Goal: Task Accomplishment & Management: Manage account settings

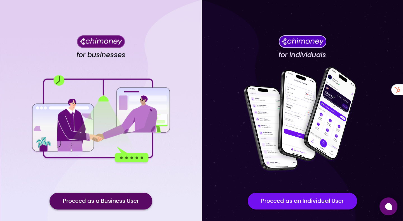
click at [74, 192] on button "Proceed as a Business User" at bounding box center [101, 200] width 103 height 17
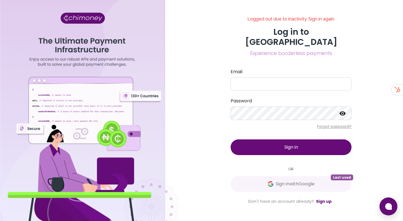
click at [282, 188] on div "Logged out due to inactivity. Sign in again. Log in to Chimoney Experience bord…" at bounding box center [291, 110] width 134 height 188
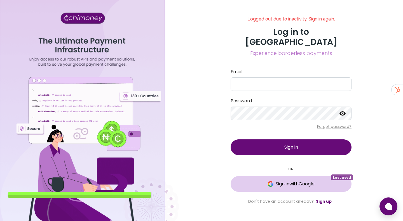
click at [286, 180] on span "Sign in with Google" at bounding box center [295, 183] width 39 height 7
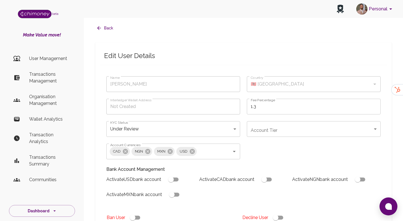
type input "[PERSON_NAME]"
type input "🇦🇱 [GEOGRAPHIC_DATA]"
type input "under_review"
checkbox input "true"
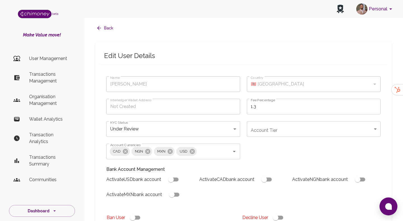
checkbox input "true"
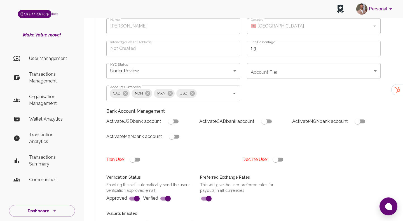
scroll to position [205, 0]
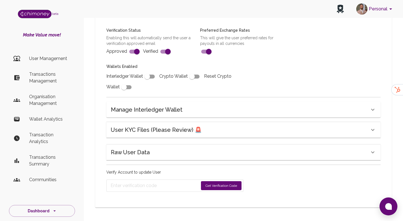
click at [160, 155] on div "Raw User Data" at bounding box center [240, 152] width 259 height 9
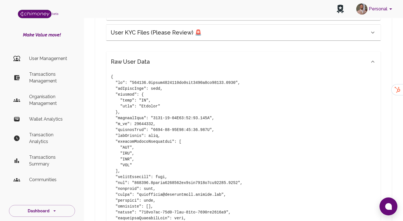
scroll to position [286, 0]
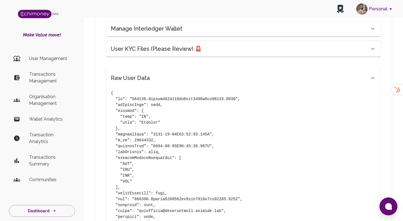
click at [142, 78] on h6 "Raw User Data" at bounding box center [130, 77] width 39 height 9
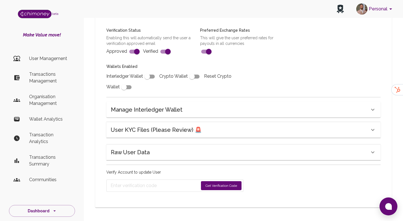
scroll to position [205, 0]
click at [63, 48] on div "Make Value move! User Management Transactions Management Organisation Managemen…" at bounding box center [42, 111] width 84 height 159
click at [62, 55] on p "User Management" at bounding box center [49, 58] width 41 height 7
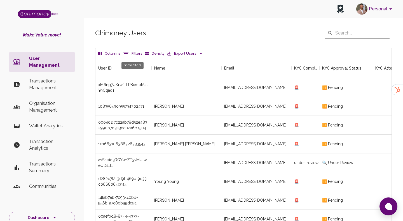
scroll to position [208, 296]
click at [123, 54] on icon "Show filters" at bounding box center [126, 53] width 7 height 7
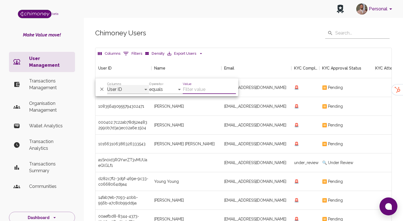
click at [127, 90] on select "User ID Name Email KYC Completed KYC Approval Status KYC Attempts Join date Upd…" at bounding box center [128, 89] width 42 height 9
select select "email"
click at [107, 85] on select "User ID Name Email KYC Completed KYC Approval Status KYC Attempts Join date Upd…" at bounding box center [128, 89] width 42 height 9
click at [161, 91] on select "equals starts with is any of" at bounding box center [166, 89] width 34 height 9
click at [197, 90] on input "Value" at bounding box center [209, 89] width 53 height 9
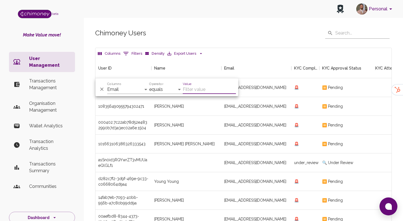
paste input "[EMAIL_ADDRESS][DOMAIN_NAME]"
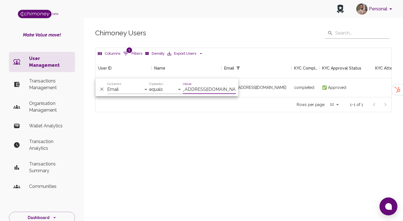
scroll to position [39, 296]
type input "[EMAIL_ADDRESS][DOMAIN_NAME]"
click at [282, 91] on div "[EMAIL_ADDRESS][DOMAIN_NAME]" at bounding box center [257, 87] width 70 height 19
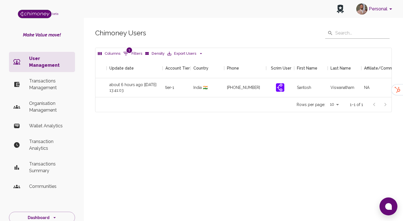
scroll to position [0, 661]
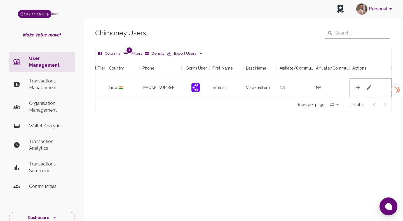
click at [372, 86] on icon "button" at bounding box center [369, 87] width 5 height 5
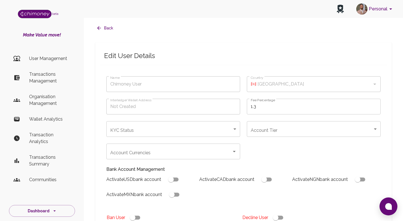
type input "[PERSON_NAME]"
type input "🇮🇳 [GEOGRAPHIC_DATA]"
type input "[URL][DOMAIN_NAME]"
type input "completed"
type input "tier-1"
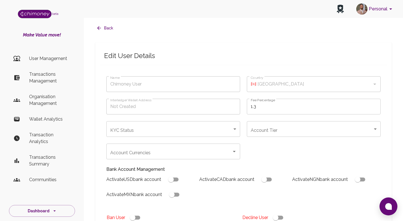
checkbox input "true"
